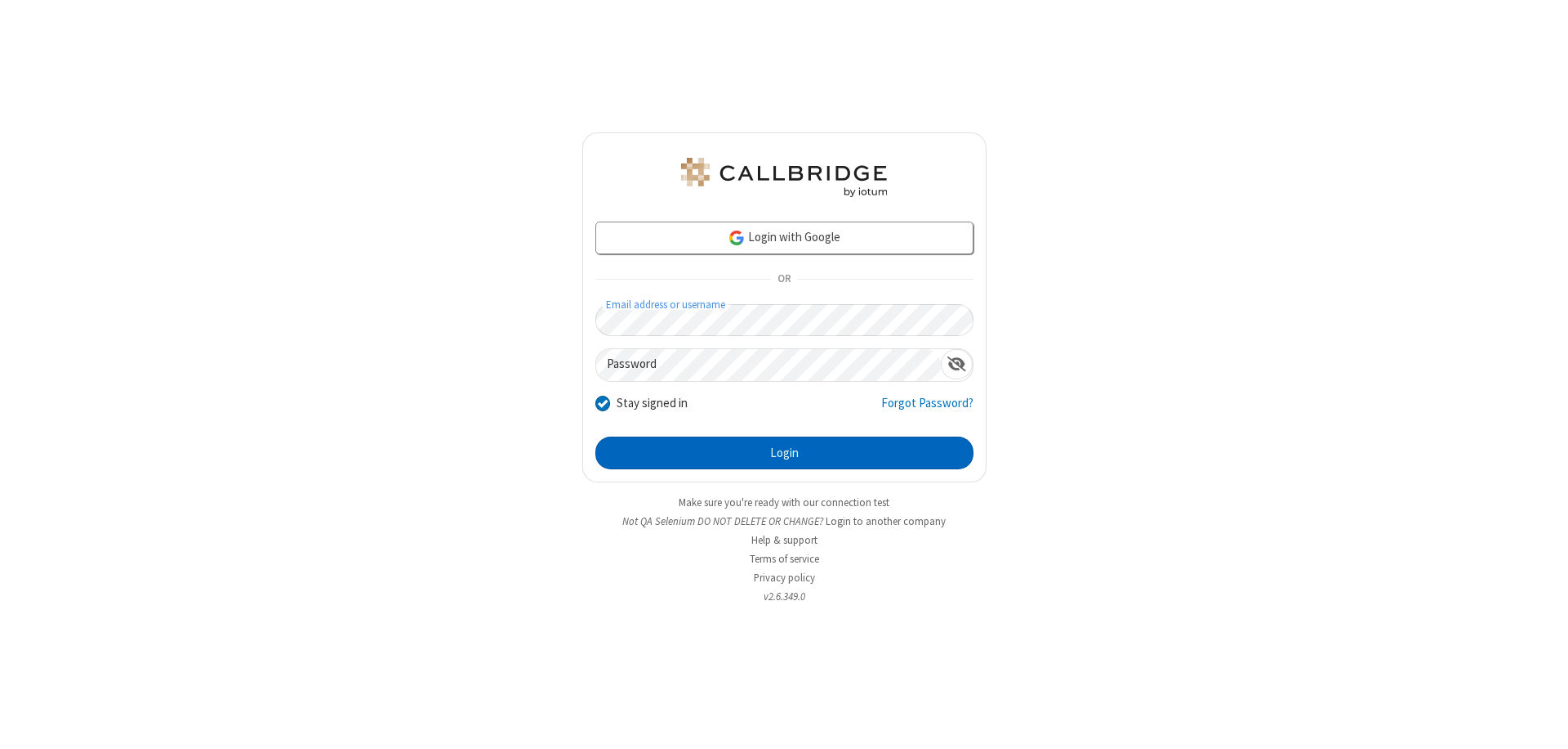
click at [784, 453] on button "Login" at bounding box center [784, 452] width 378 height 33
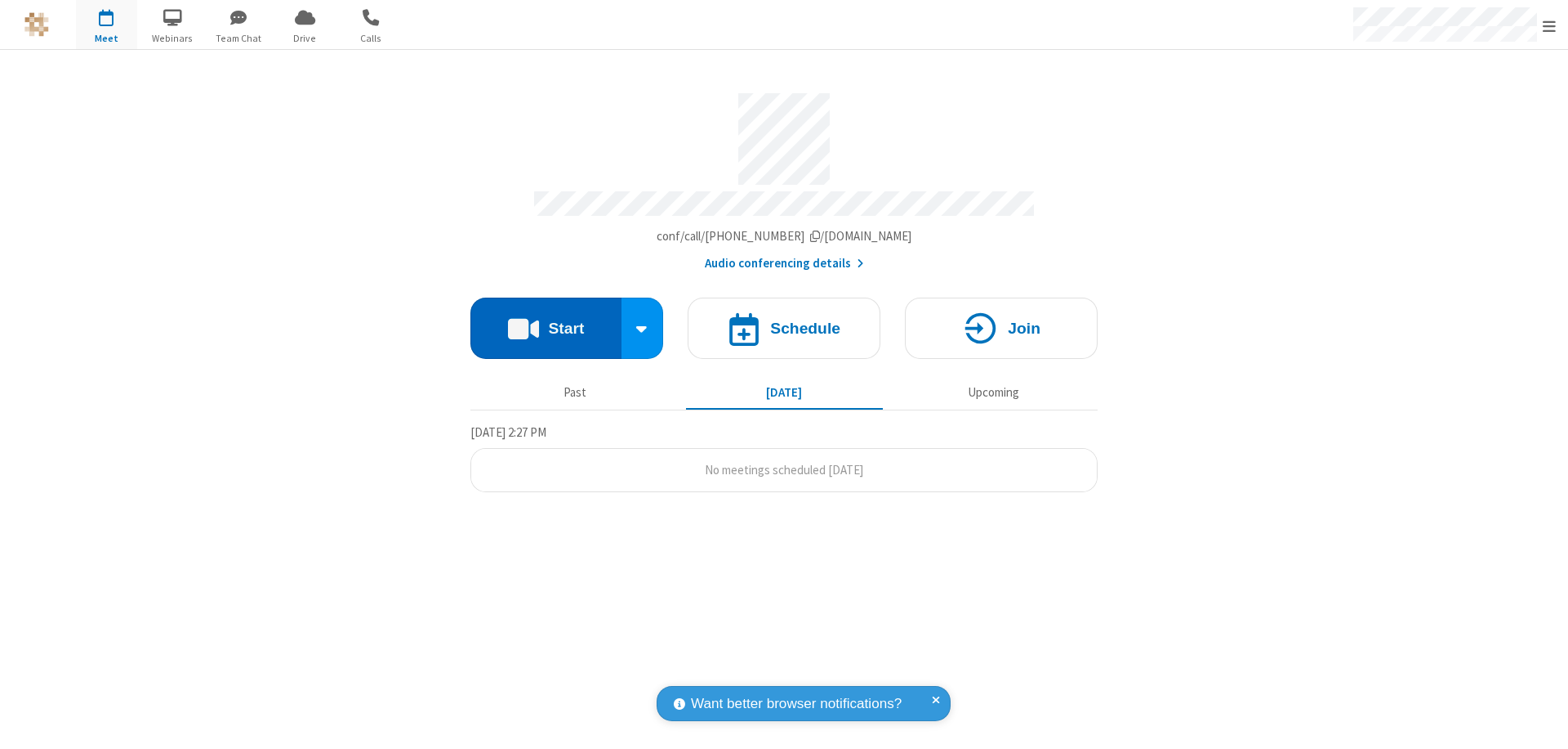
click at [546, 320] on button "Start" at bounding box center [546, 328] width 151 height 61
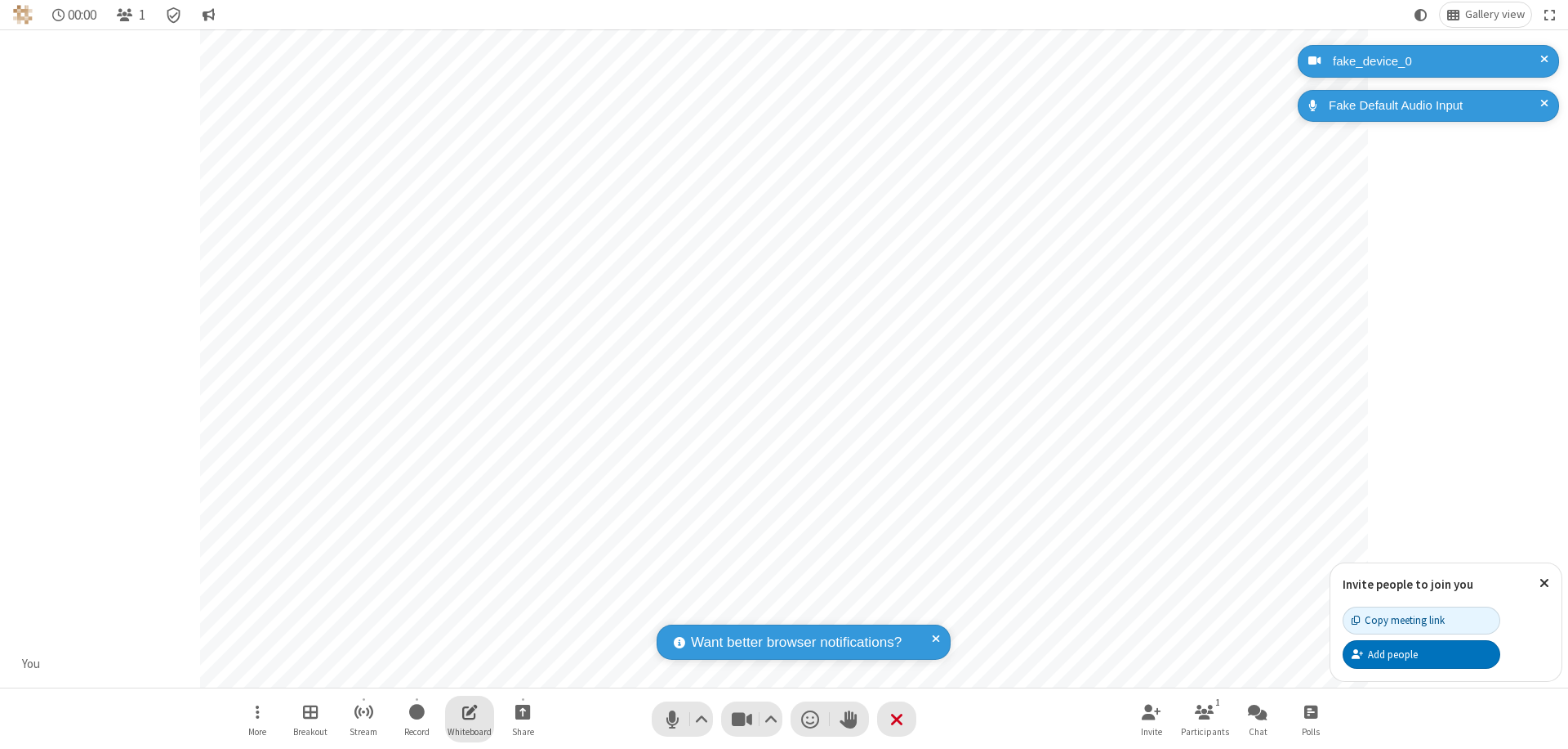
click at [470, 711] on span "Open shared whiteboard" at bounding box center [470, 711] width 16 height 20
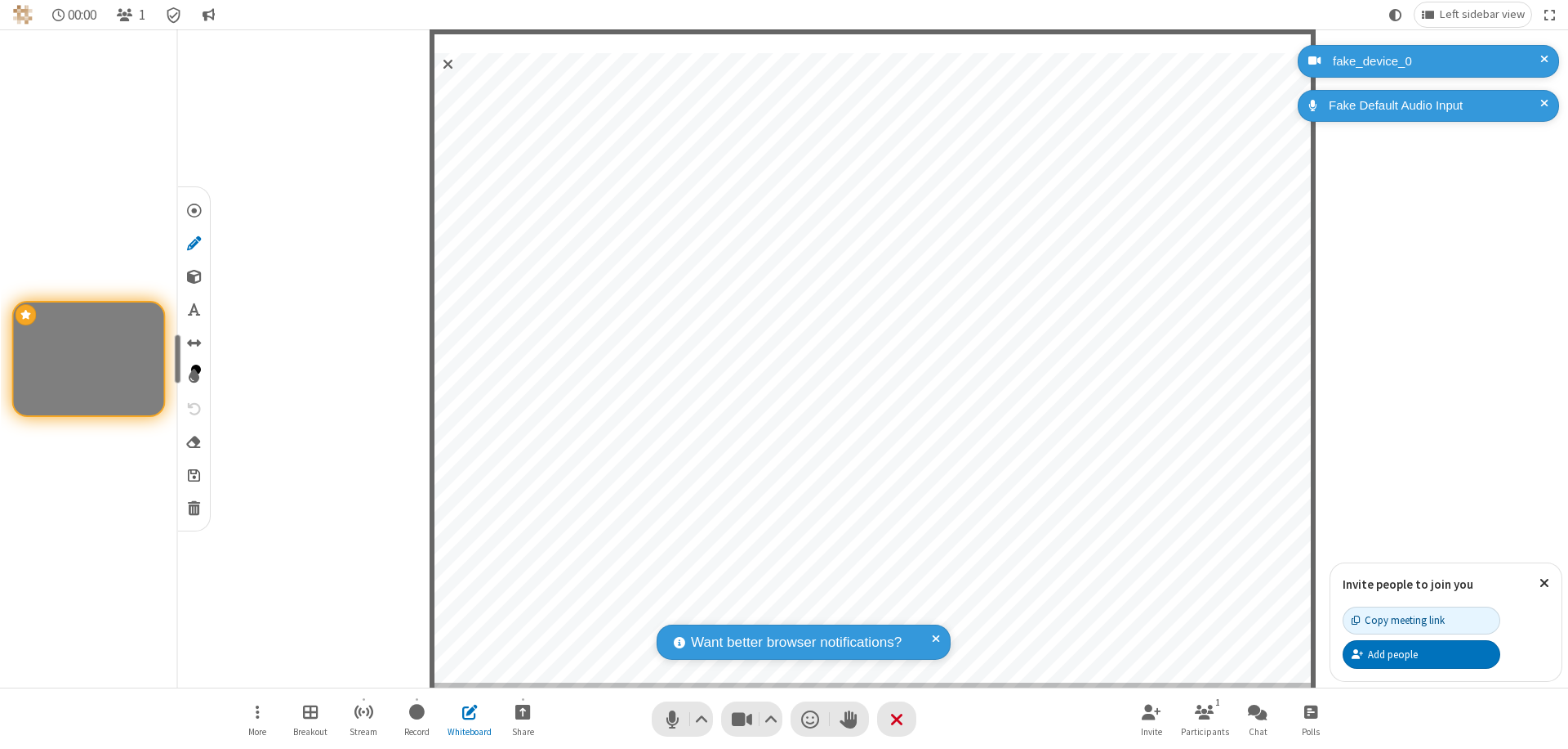
click at [193, 474] on span "Save" at bounding box center [194, 474] width 12 height 17
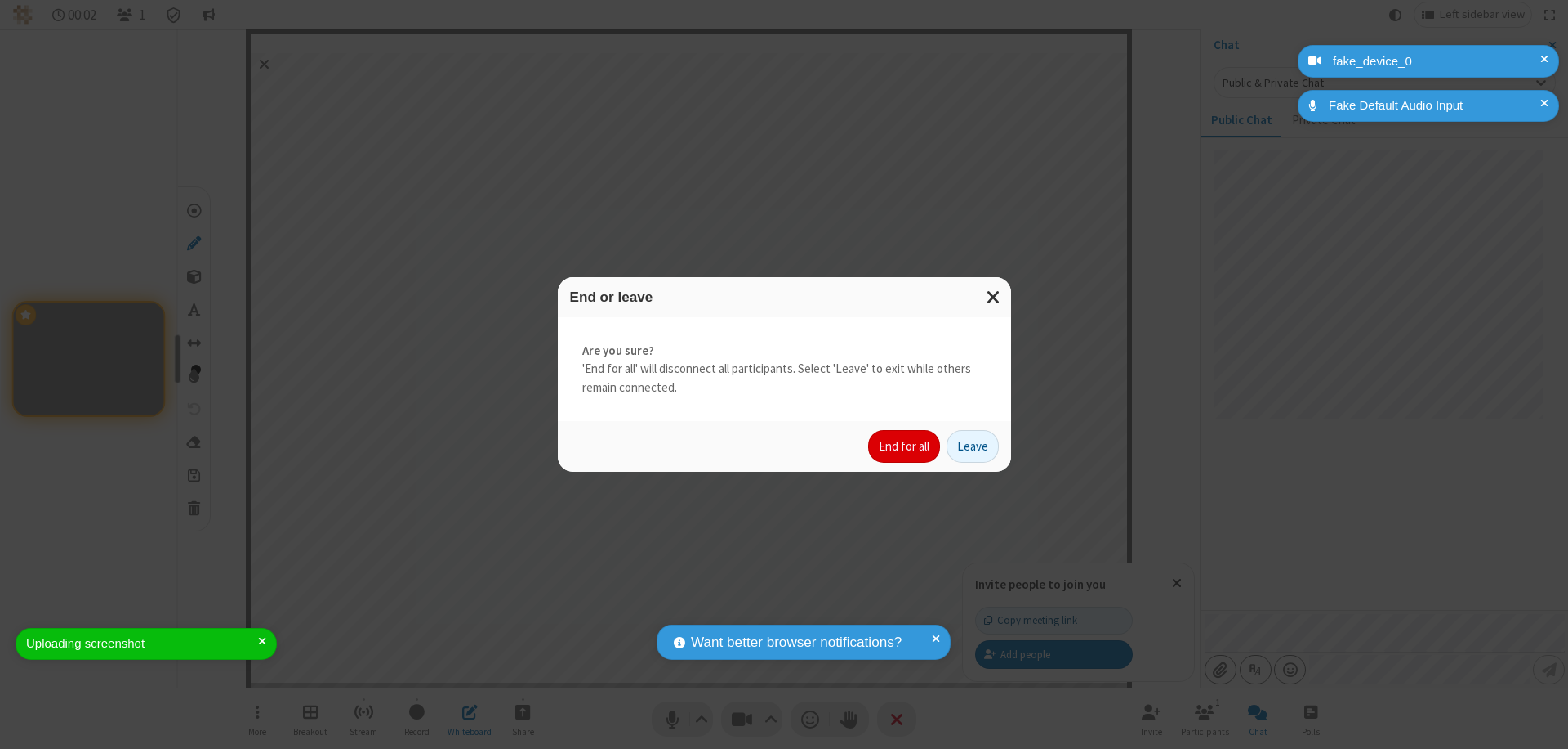
click at [905, 446] on button "End for all" at bounding box center [904, 446] width 72 height 33
